Goal: Information Seeking & Learning: Find specific fact

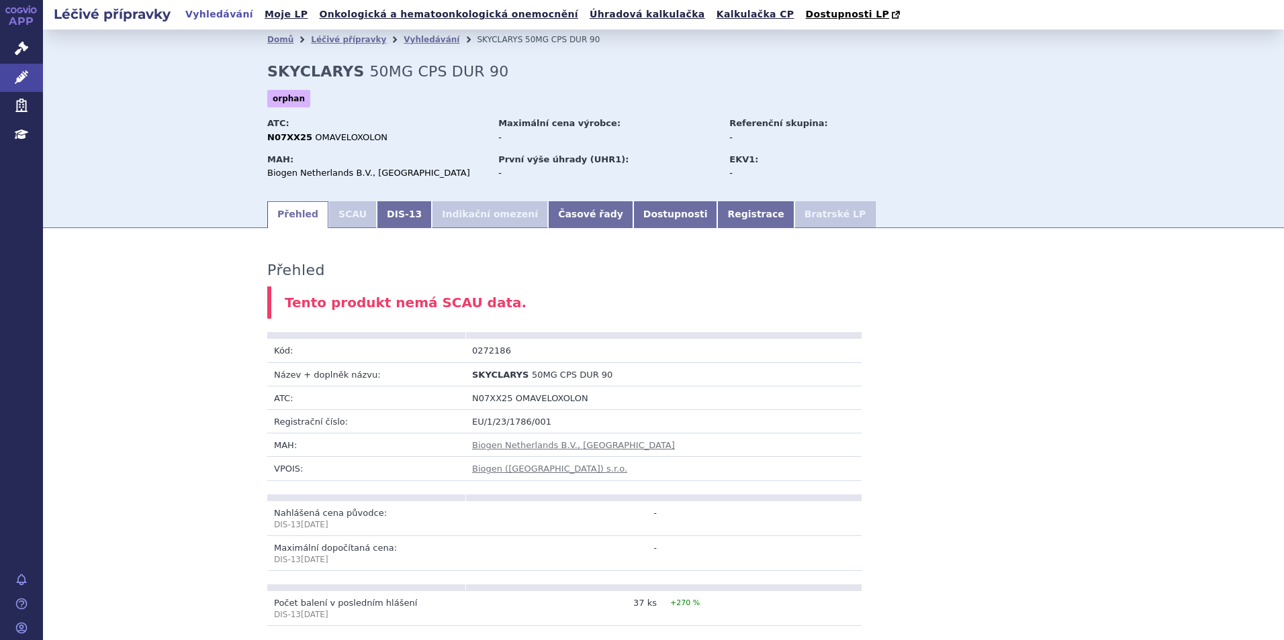
drag, startPoint x: 124, startPoint y: 24, endPoint x: 122, endPoint y: 15, distance: 8.8
click at [124, 24] on div "Léčivé přípravky Vyhledávání Moje LP Onkologická a hematoonkologická onemocnění…" at bounding box center [663, 15] width 1241 height 30
drag, startPoint x: 121, startPoint y: 12, endPoint x: 113, endPoint y: 11, distance: 7.4
click at [117, 11] on h2 "Léčivé přípravky" at bounding box center [112, 14] width 138 height 19
click at [19, 19] on link "APP" at bounding box center [21, 17] width 43 height 35
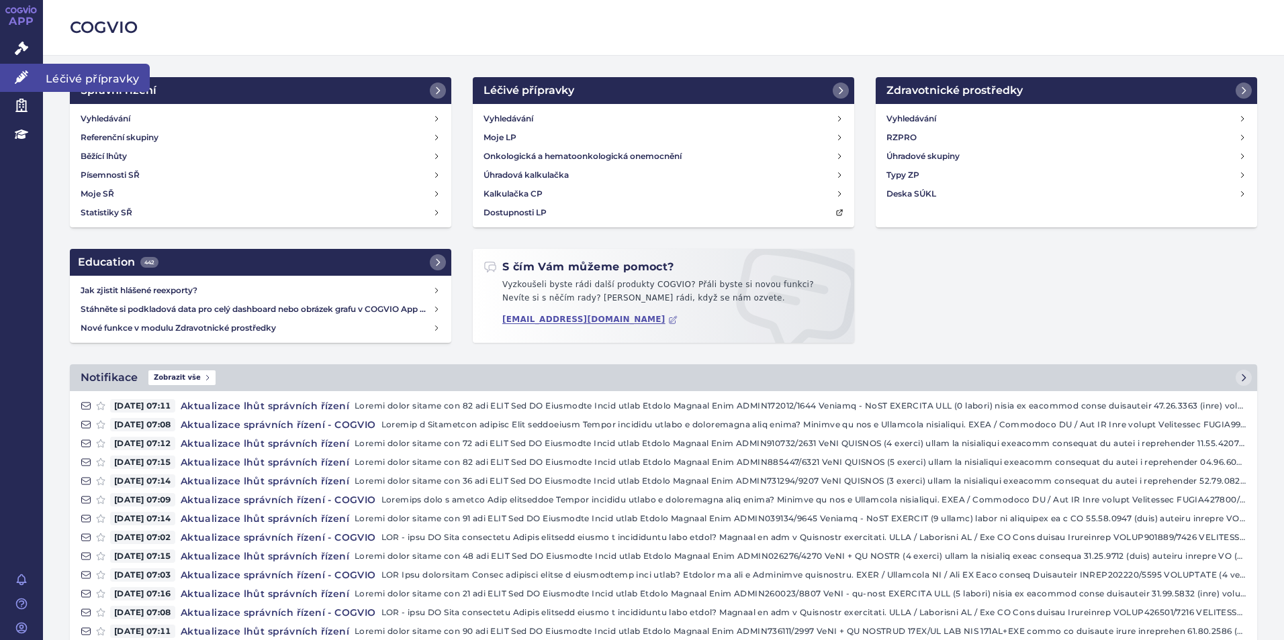
click at [32, 77] on link "Léčivé přípravky" at bounding box center [21, 78] width 43 height 28
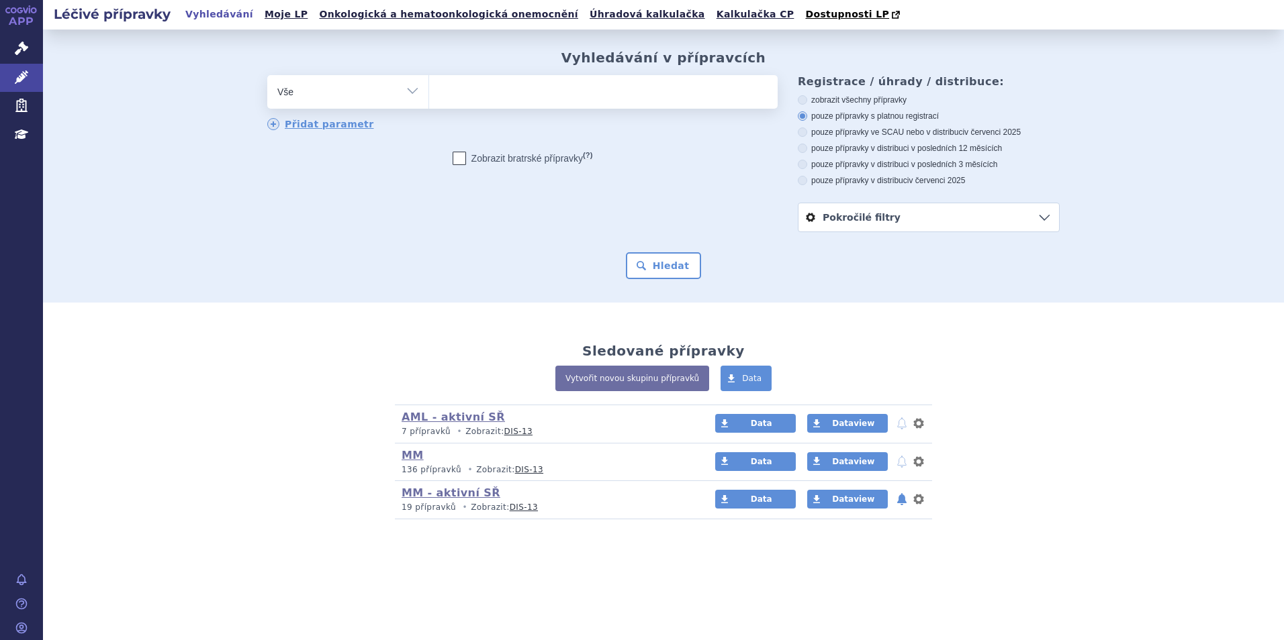
click at [479, 83] on ul at bounding box center [603, 89] width 348 height 28
click at [429, 83] on select at bounding box center [428, 92] width 1 height 34
type input "bav"
type input "baven"
type input "bavenci"
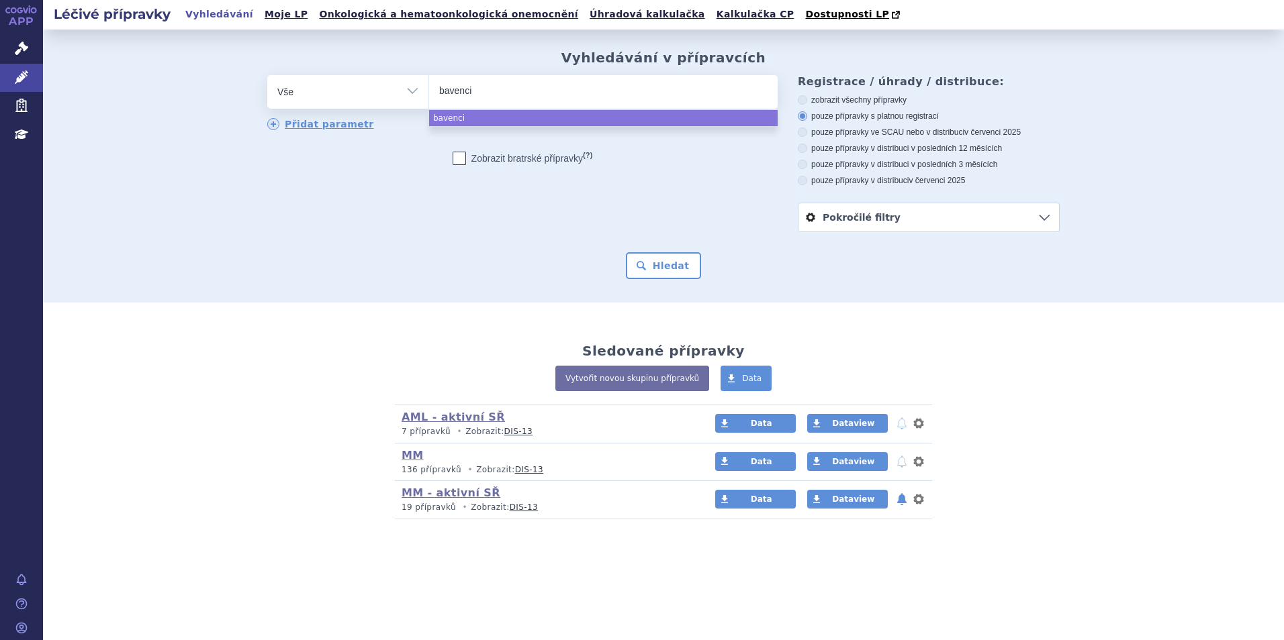
type input "bavencio"
select select "bavencio"
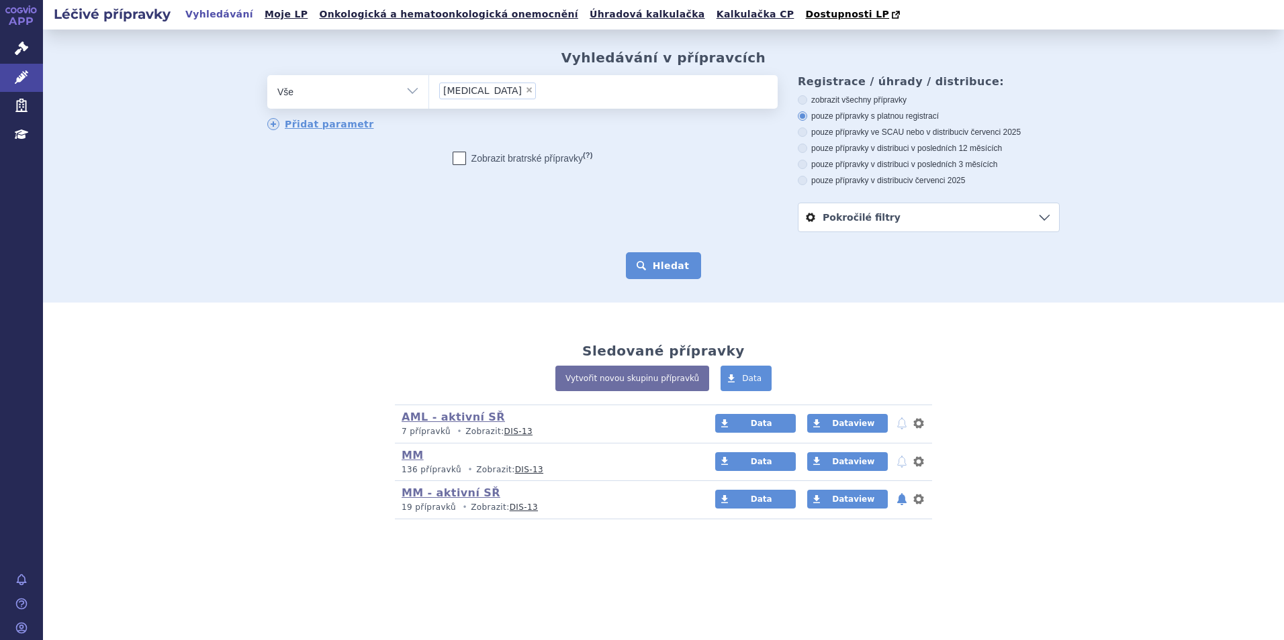
click at [661, 271] on button "Hledat" at bounding box center [664, 265] width 76 height 27
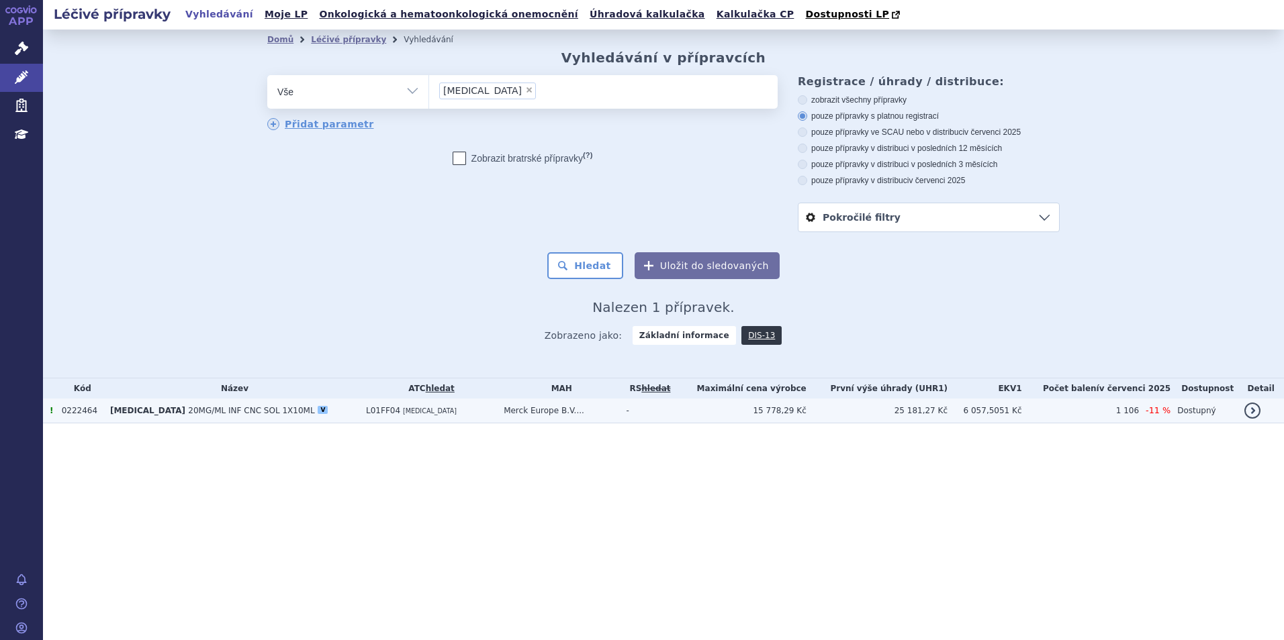
click at [196, 413] on span "20MG/ML INF CNC SOL 1X10ML" at bounding box center [251, 410] width 126 height 9
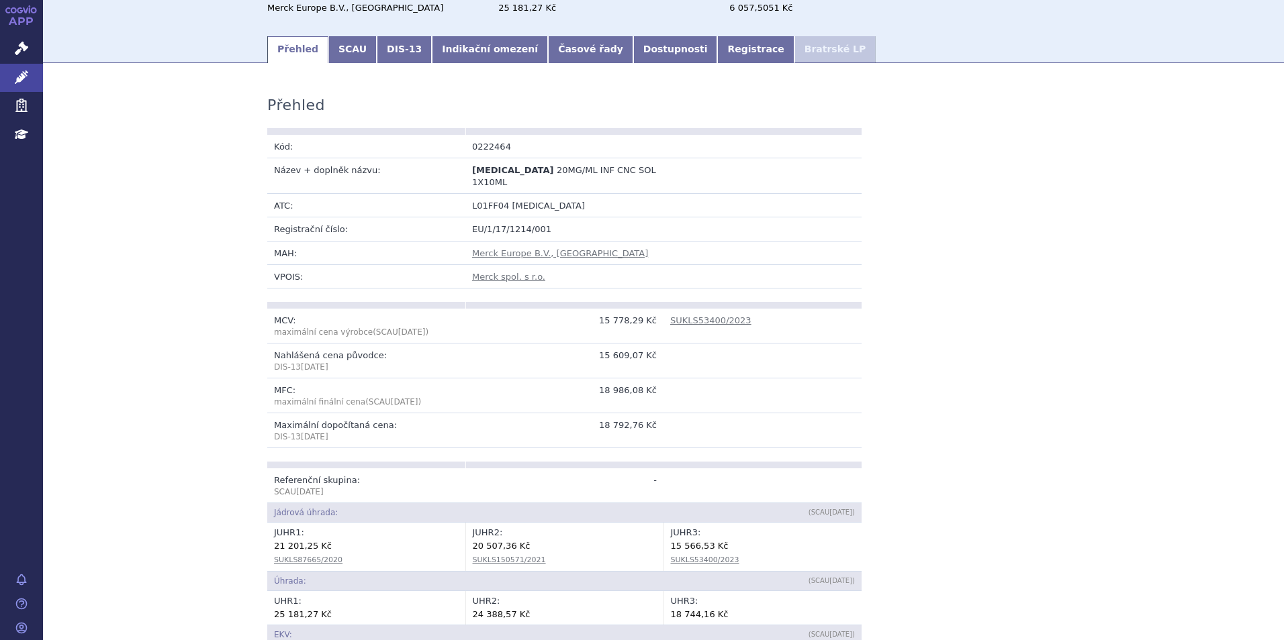
scroll to position [164, 0]
click at [335, 41] on link "SCAU" at bounding box center [352, 50] width 48 height 27
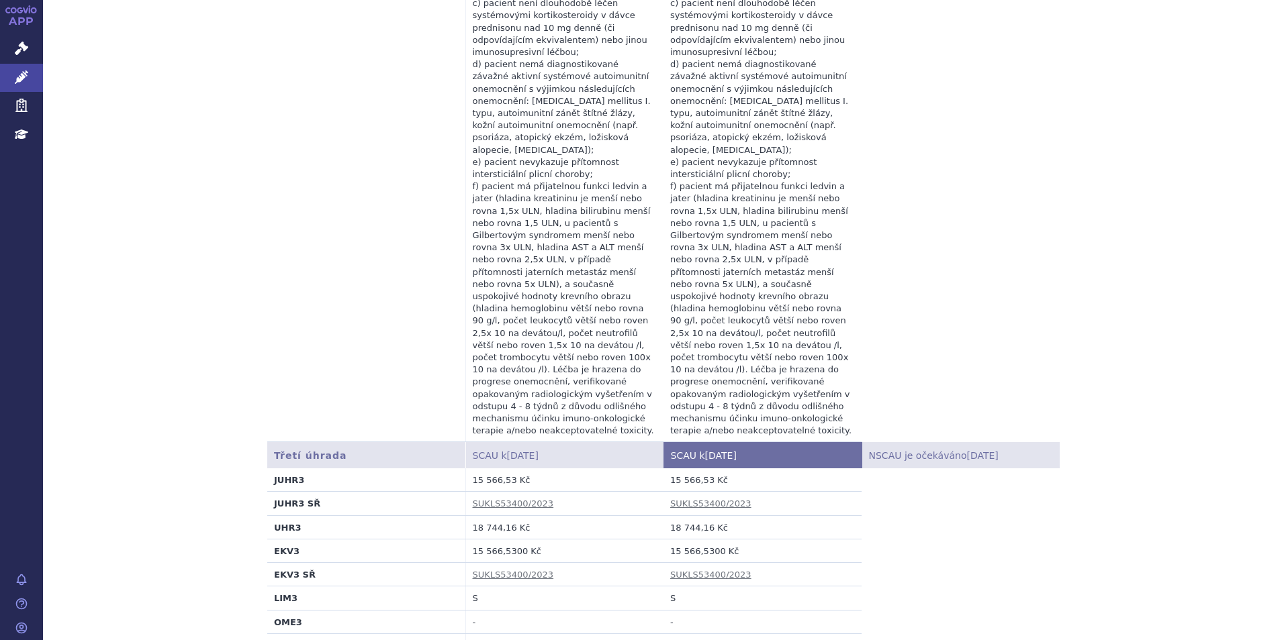
scroll to position [2380, 0]
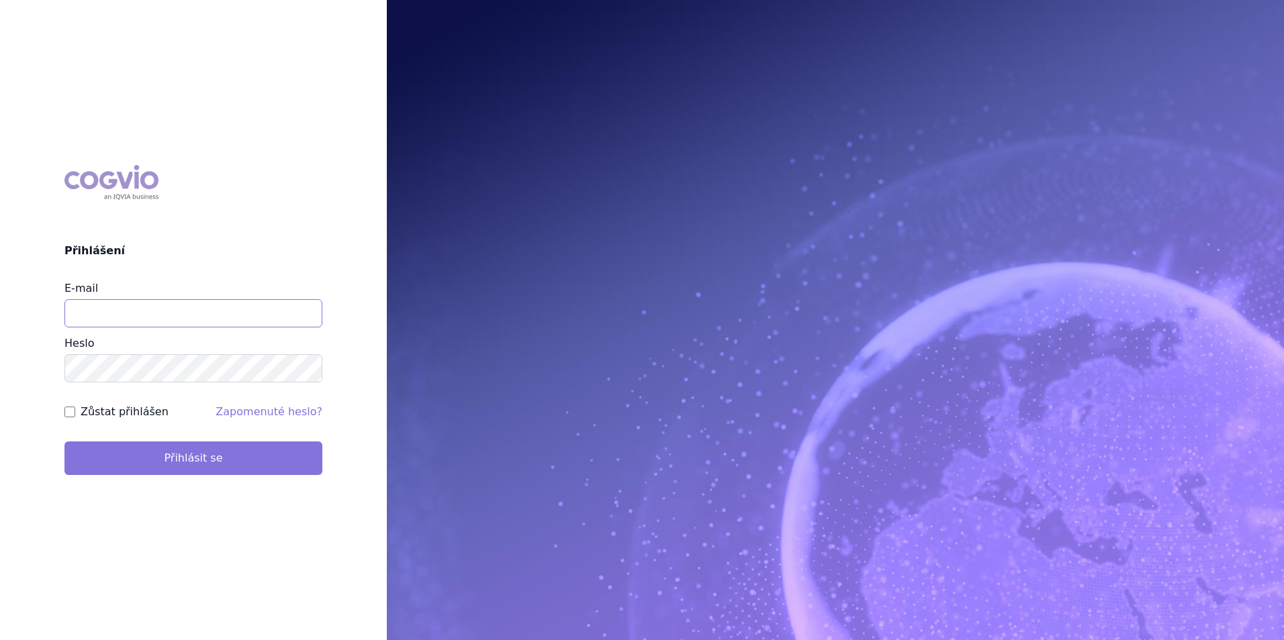
type input "apolena.koklarova@vzp.cz"
click at [270, 448] on button "Přihlásit se" at bounding box center [193, 459] width 258 height 34
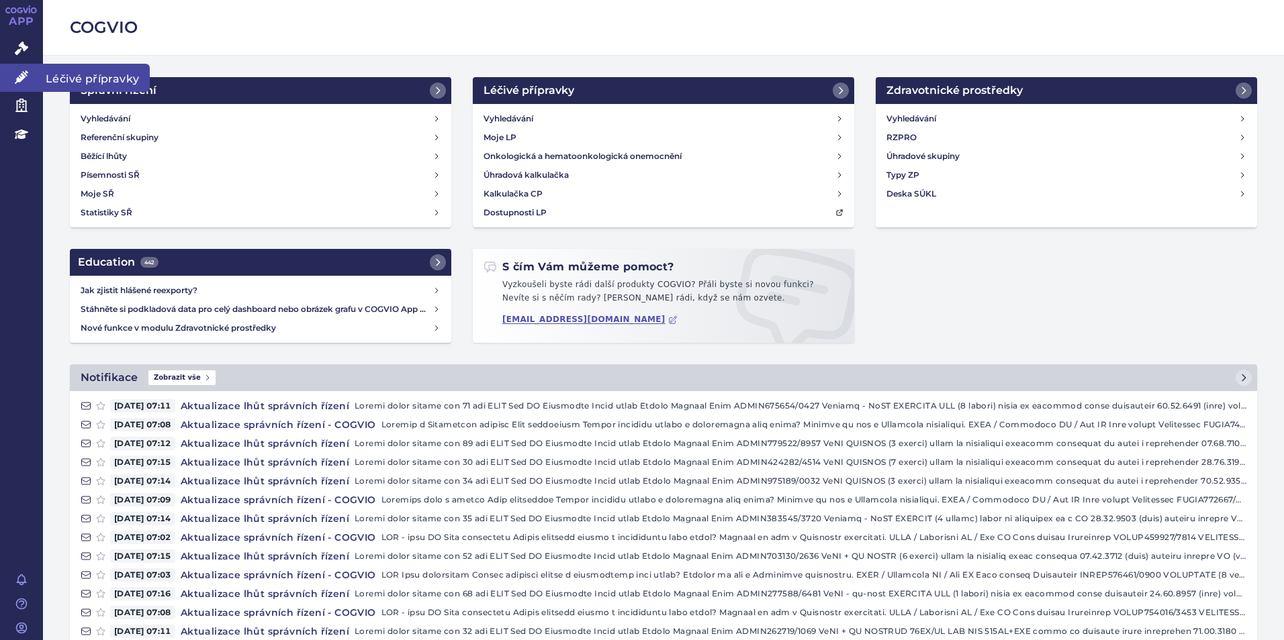
click at [32, 79] on link "Léčivé přípravky" at bounding box center [21, 78] width 43 height 28
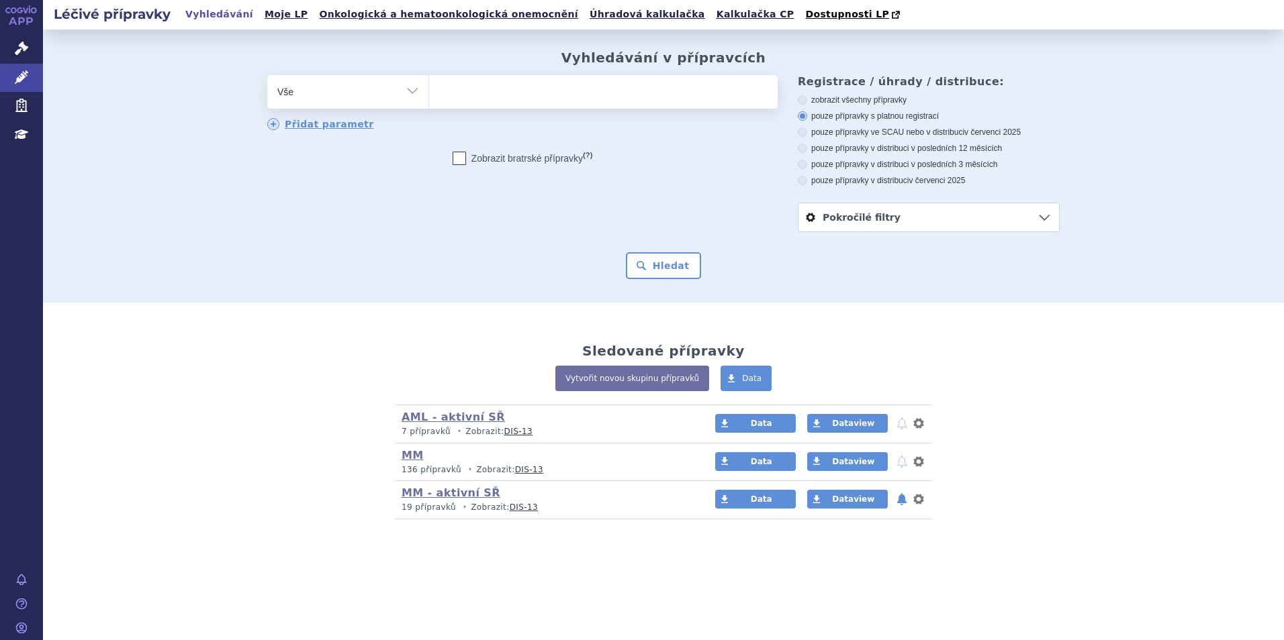
click at [470, 95] on ul at bounding box center [603, 89] width 348 height 28
click at [429, 95] on select at bounding box center [428, 92] width 1 height 34
type input "da"
type input "dar"
type input "darza"
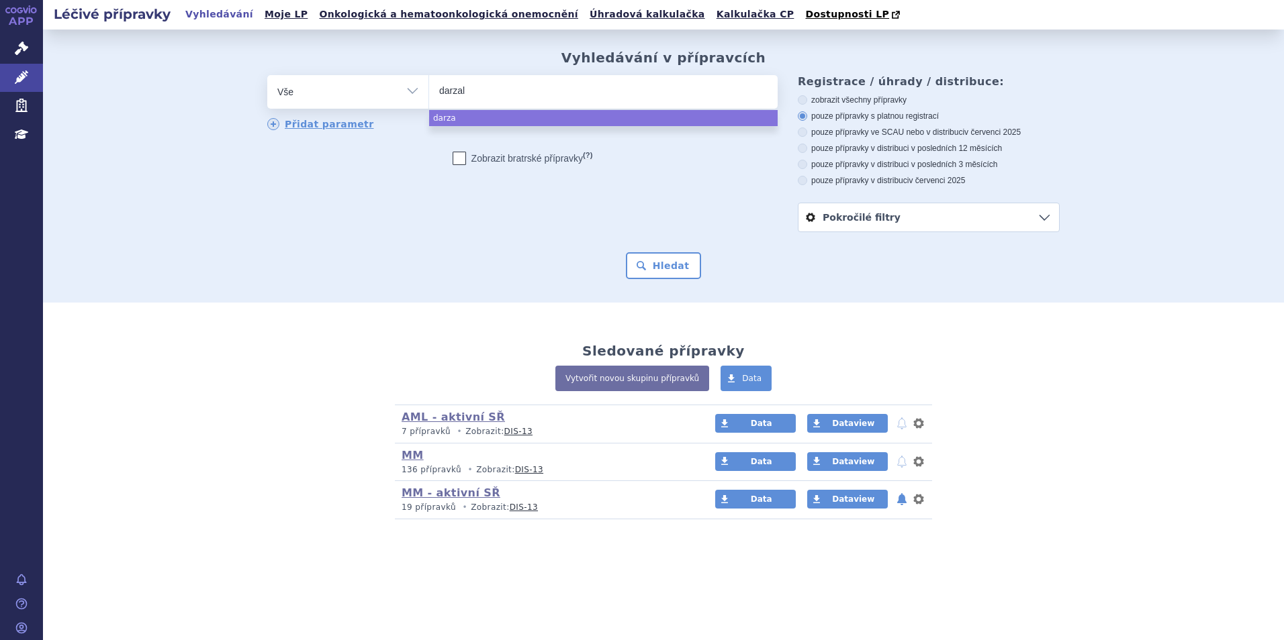
type input "darzale"
type input "darzalex"
select select "darzalex"
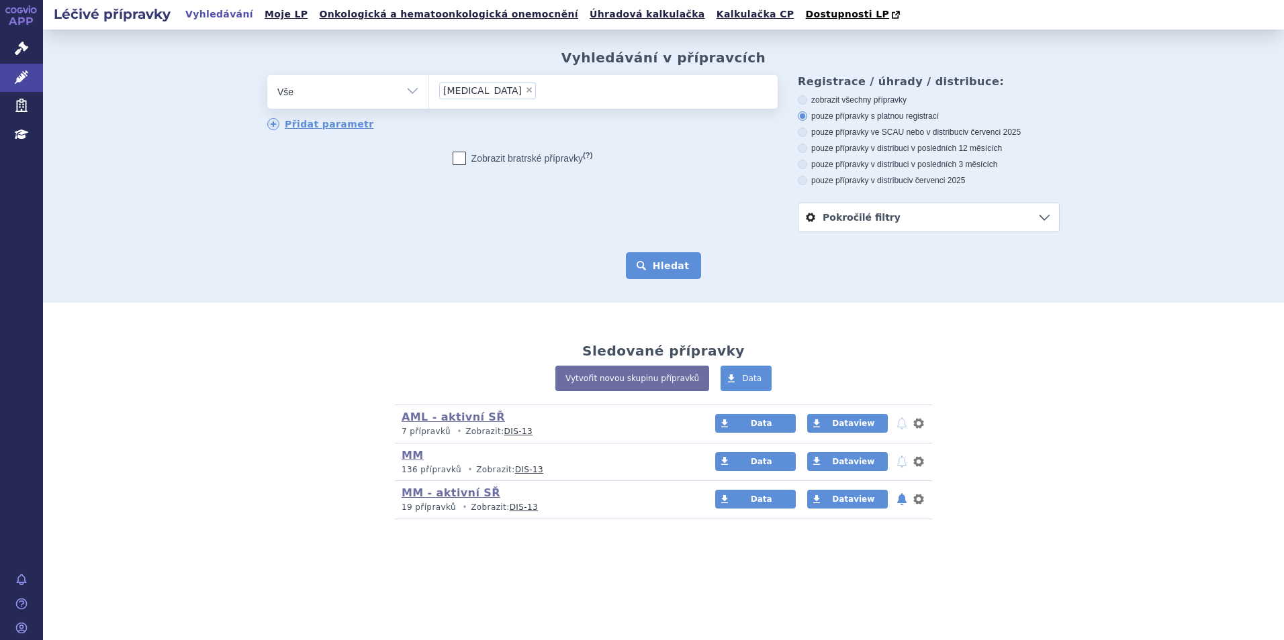
click at [664, 267] on button "Hledat" at bounding box center [664, 265] width 76 height 27
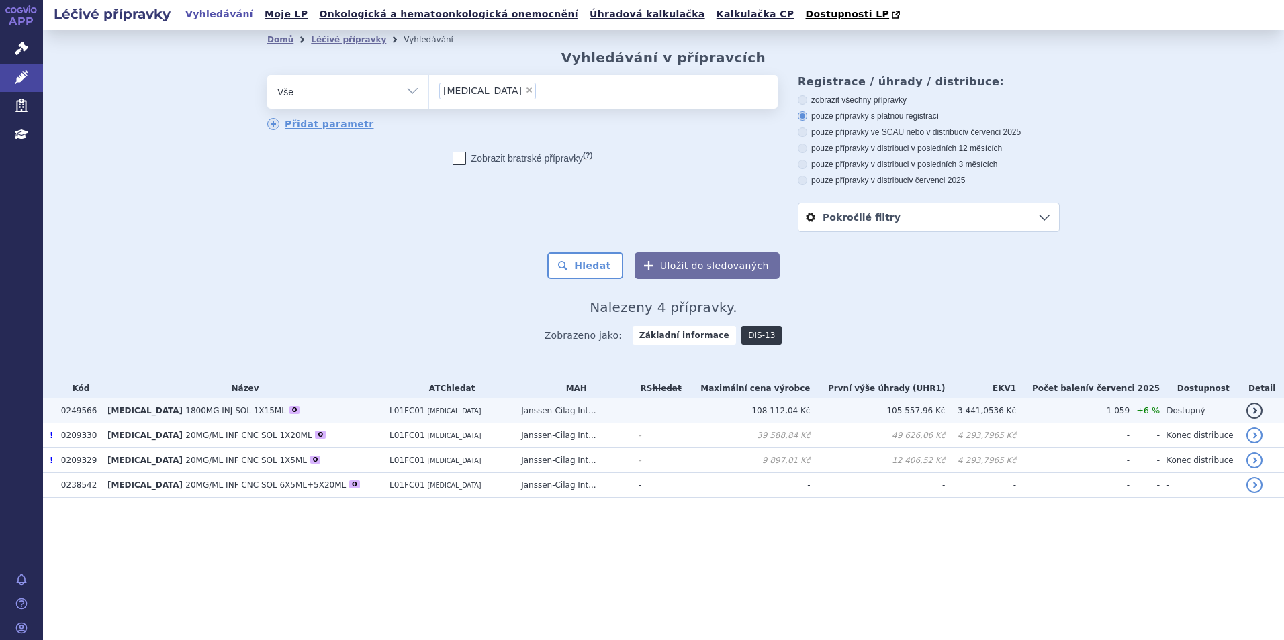
click at [205, 412] on span "1800MG INJ SOL 1X15ML" at bounding box center [235, 410] width 101 height 9
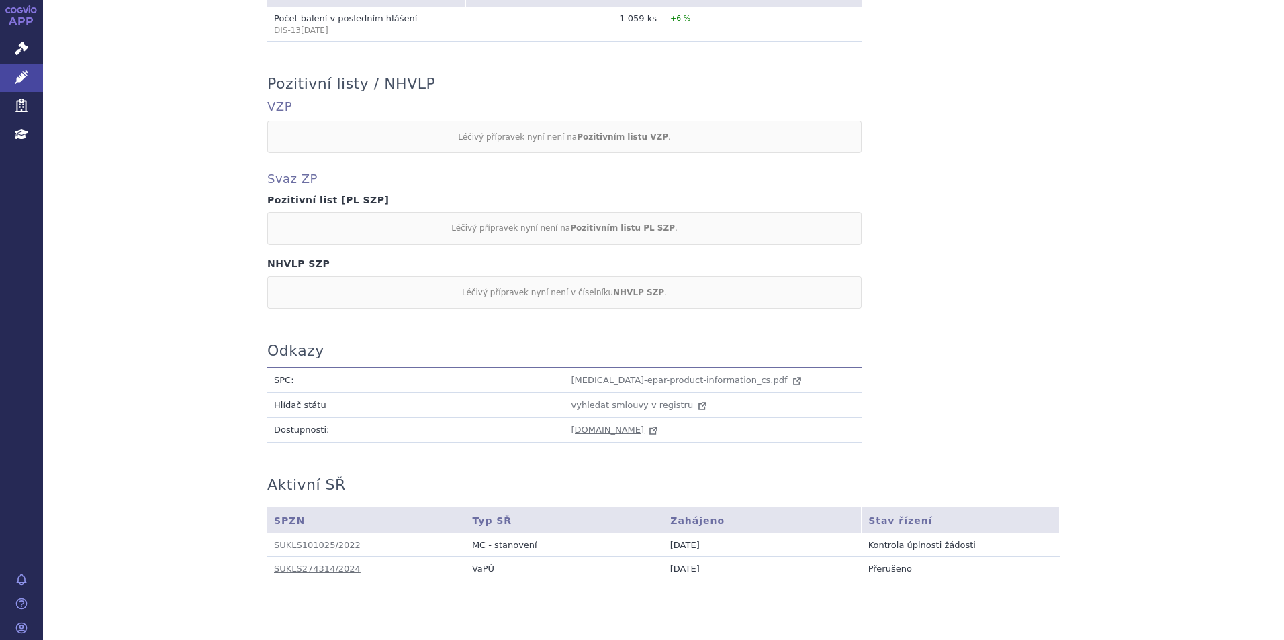
scroll to position [1128, 0]
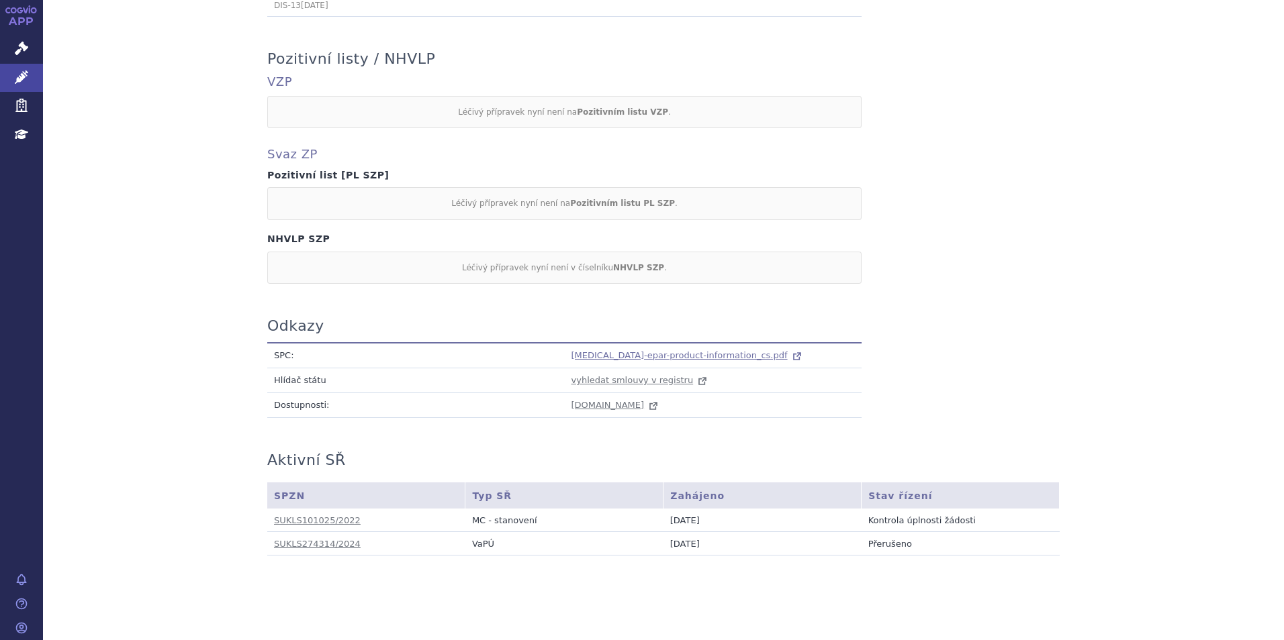
click at [596, 350] on span "[MEDICAL_DATA]-epar-product-information_cs.pdf" at bounding box center [679, 355] width 216 height 10
